Goal: Navigation & Orientation: Find specific page/section

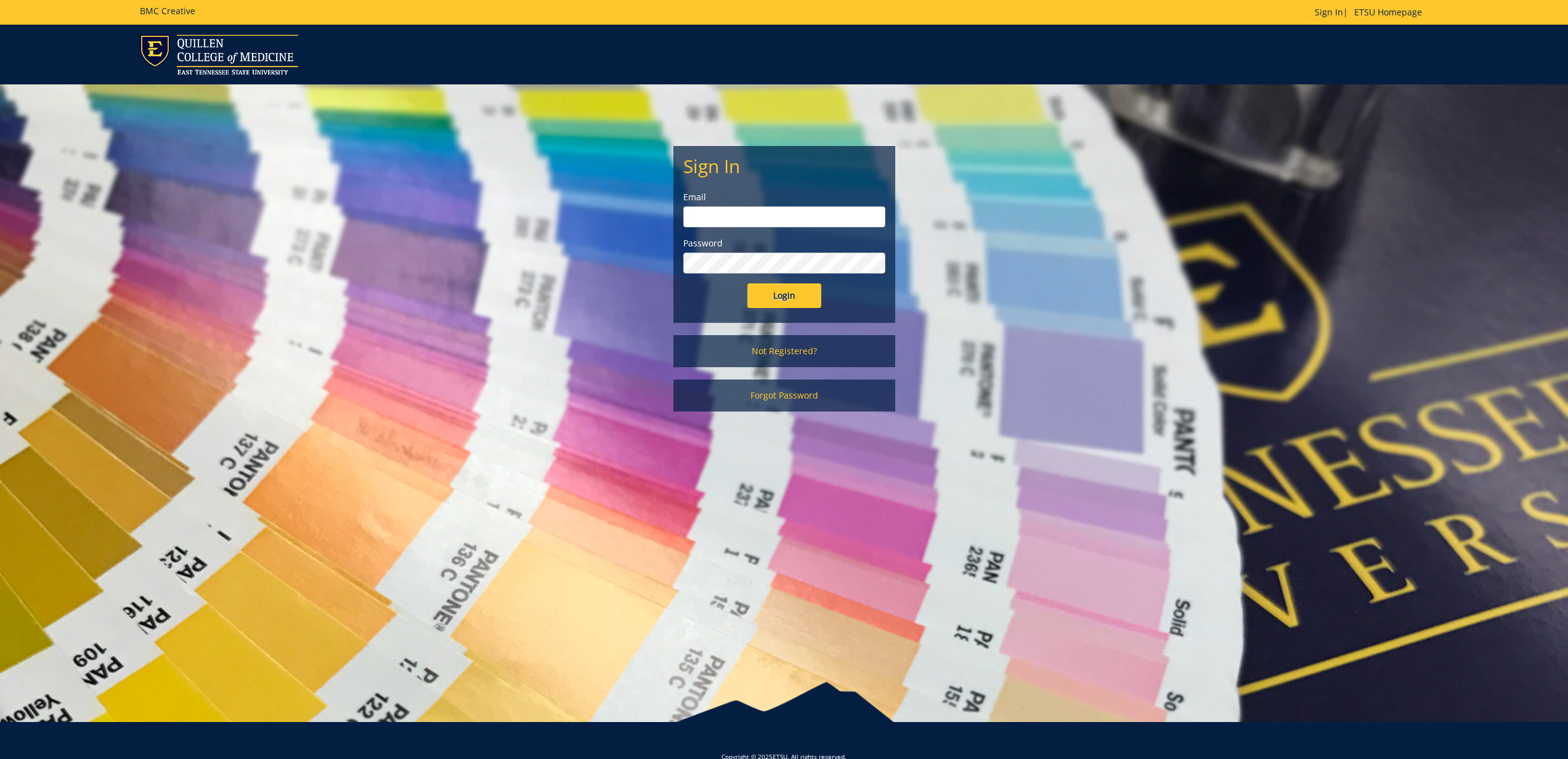
type input "gougeja@etsu.edu"
click at [793, 290] on input "Login" at bounding box center [784, 296] width 74 height 24
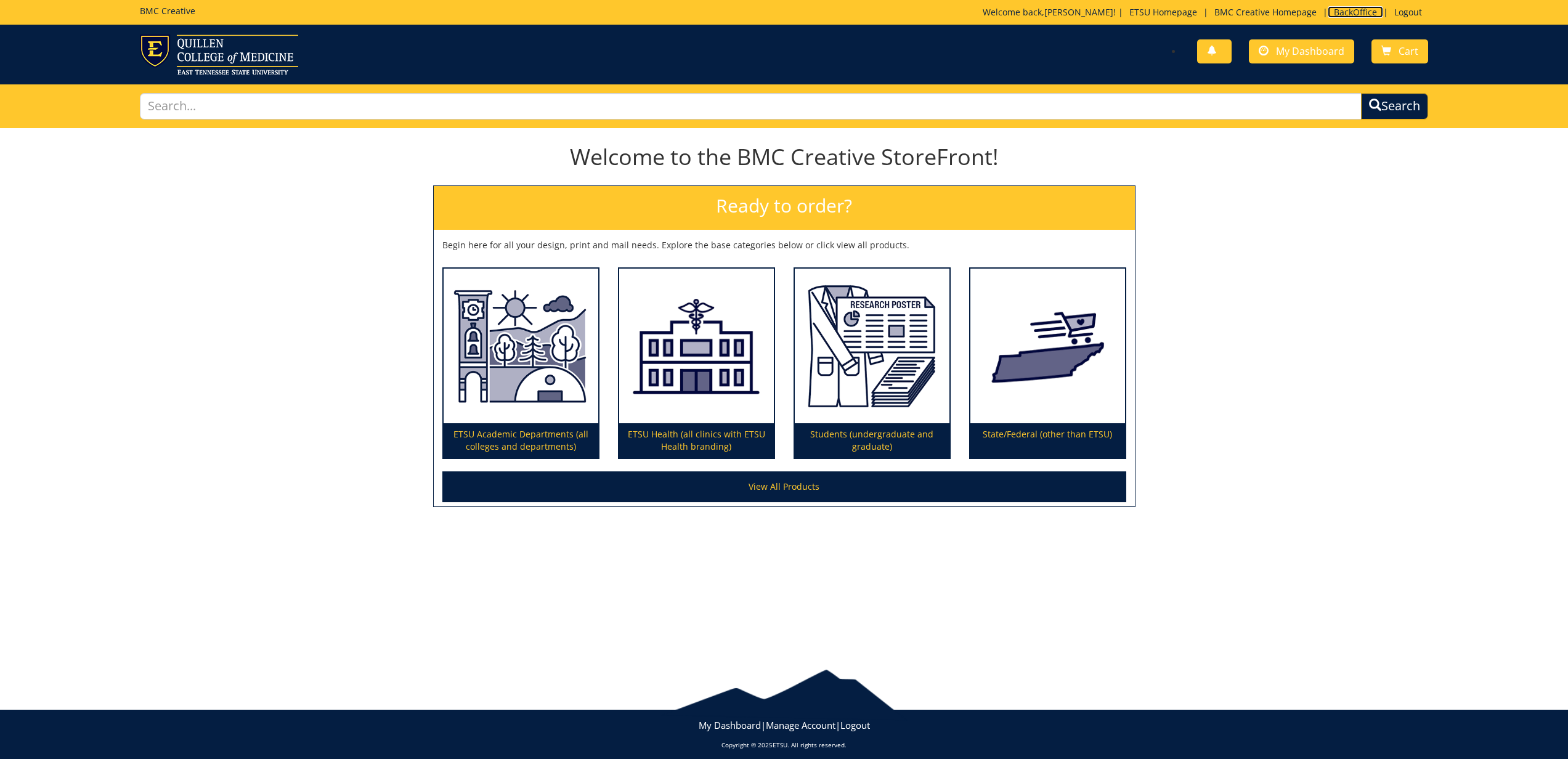
click at [1361, 13] on link "BackOffice" at bounding box center [1356, 12] width 55 height 12
